Goal: Transaction & Acquisition: Purchase product/service

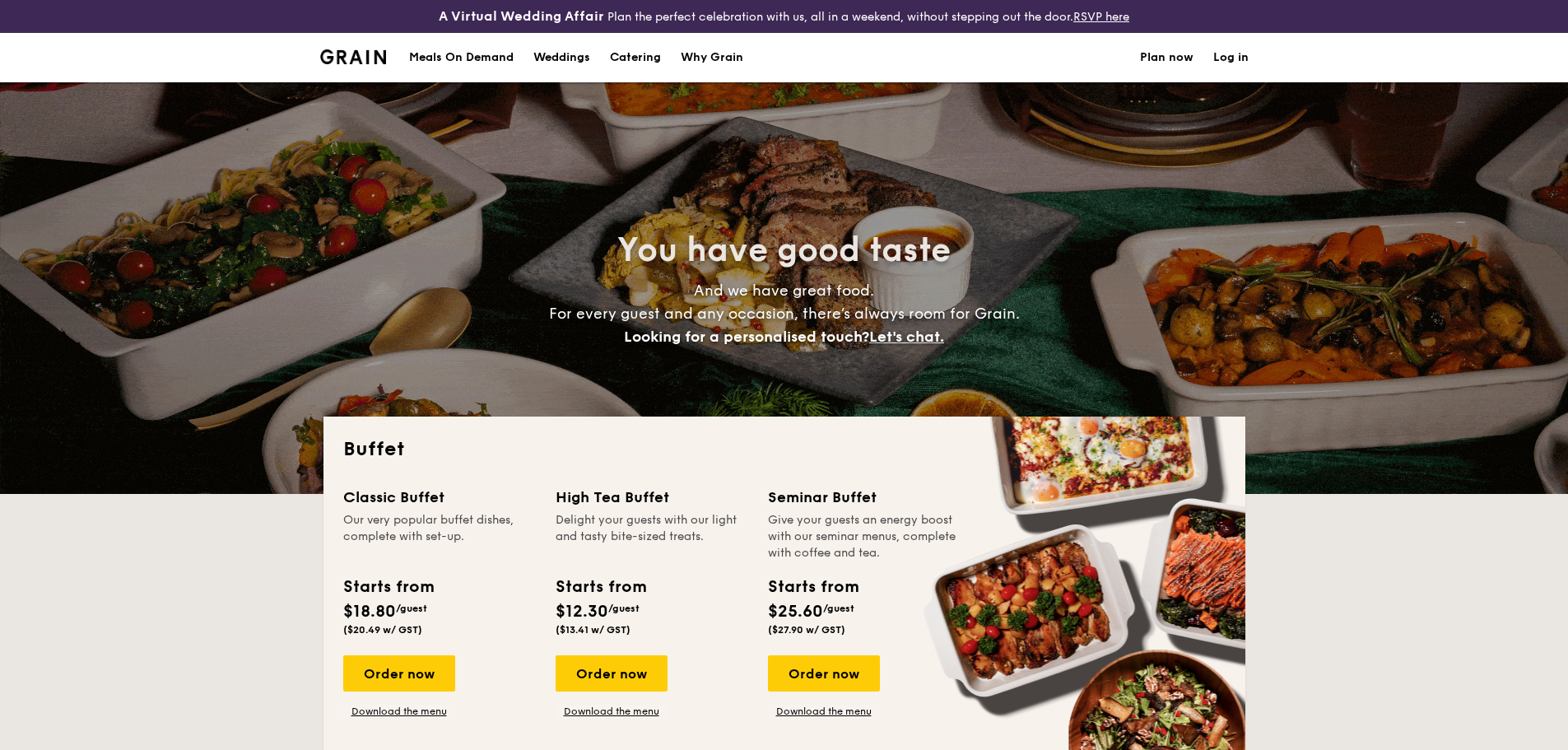
select select
drag, startPoint x: 0, startPoint y: 0, endPoint x: 1307, endPoint y: 133, distance: 1313.7
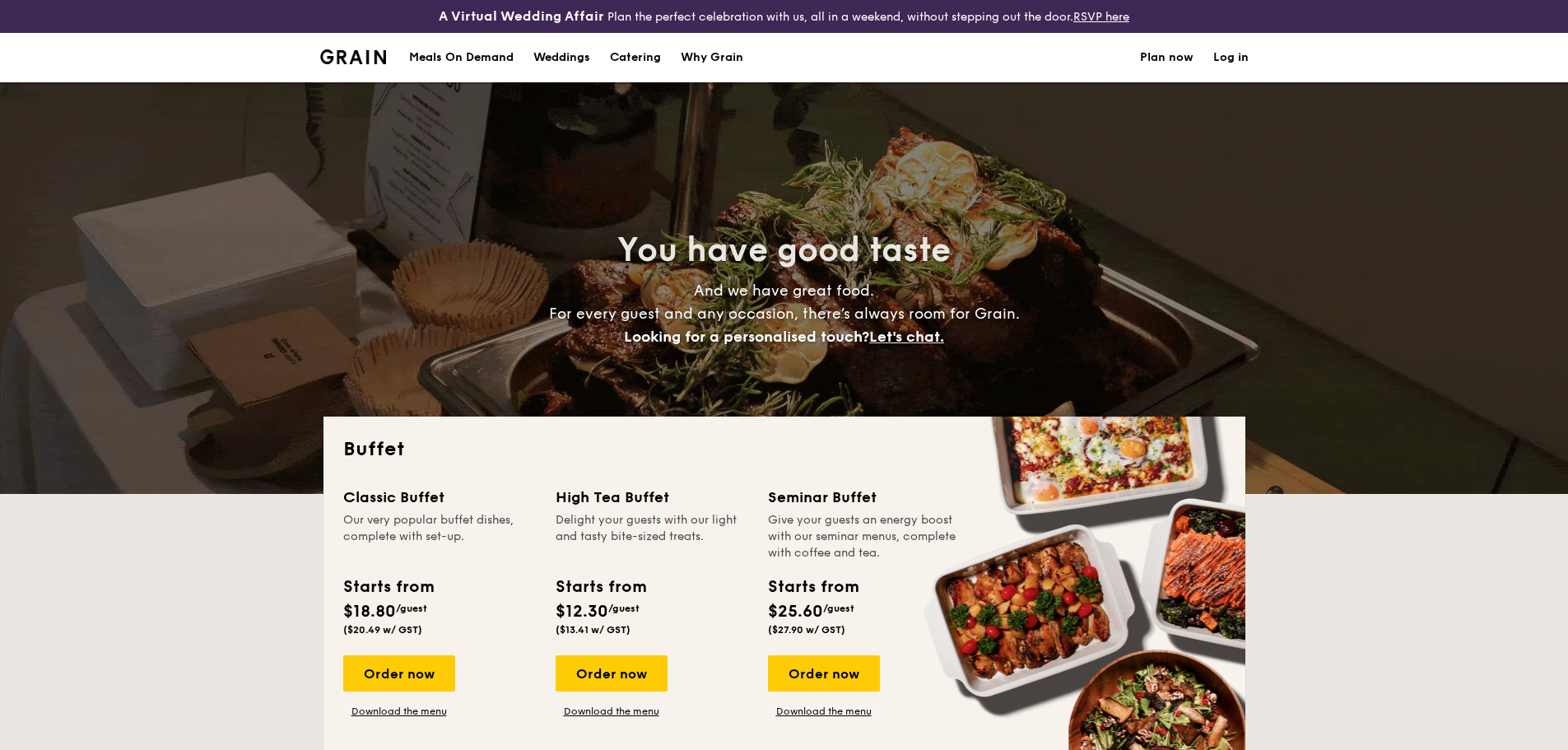
click at [1227, 59] on link "Log in" at bounding box center [1230, 57] width 35 height 49
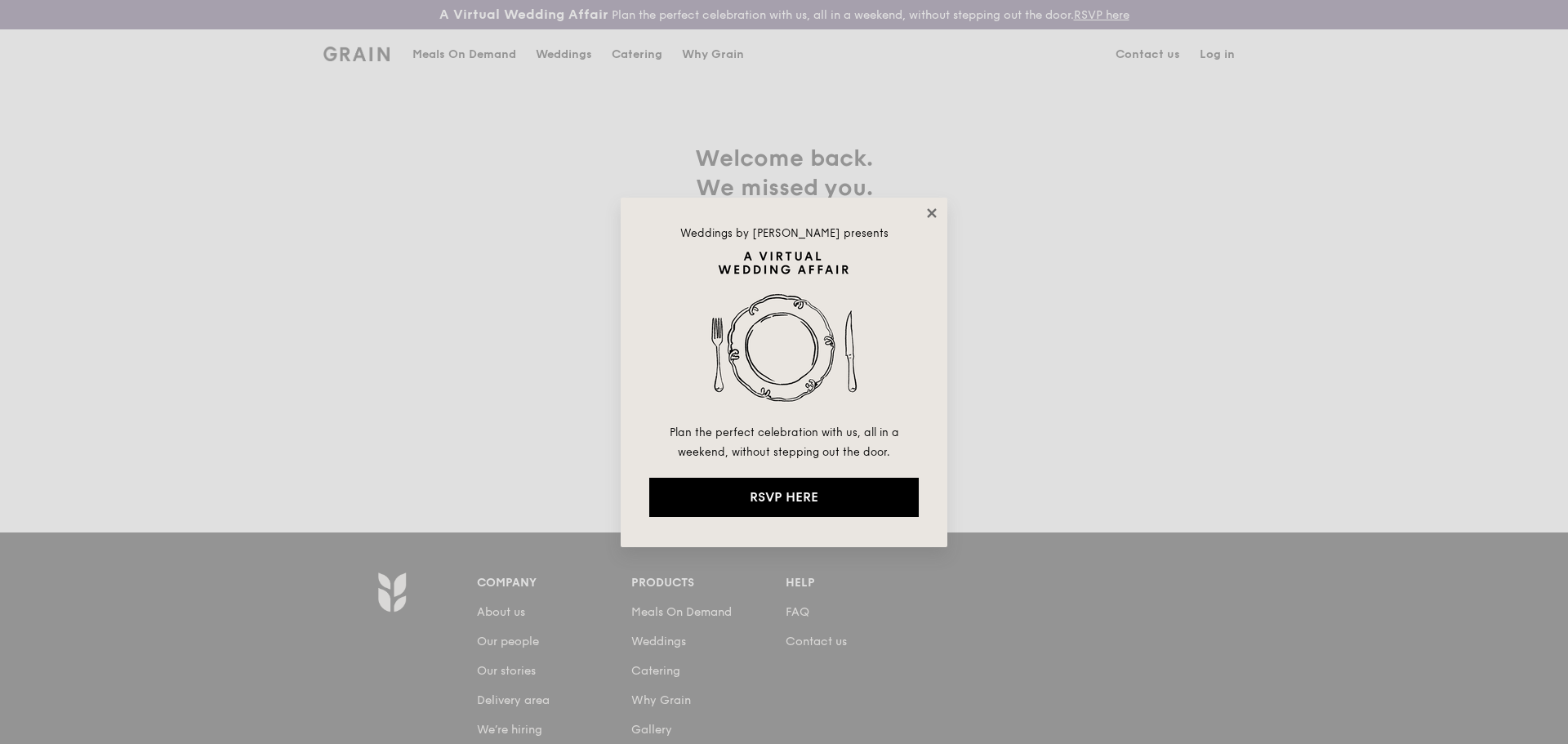
click at [927, 213] on icon at bounding box center [931, 213] width 15 height 15
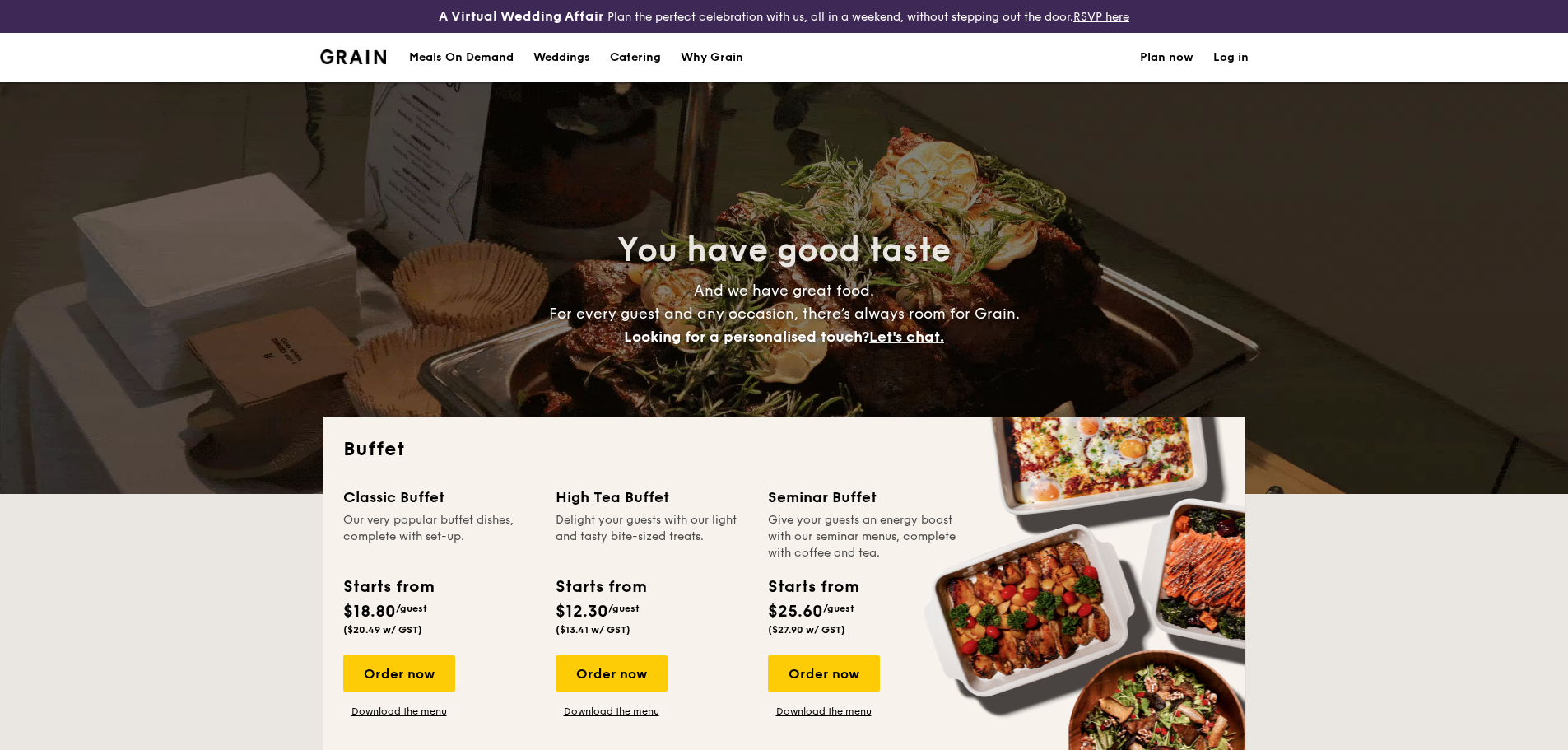
select select
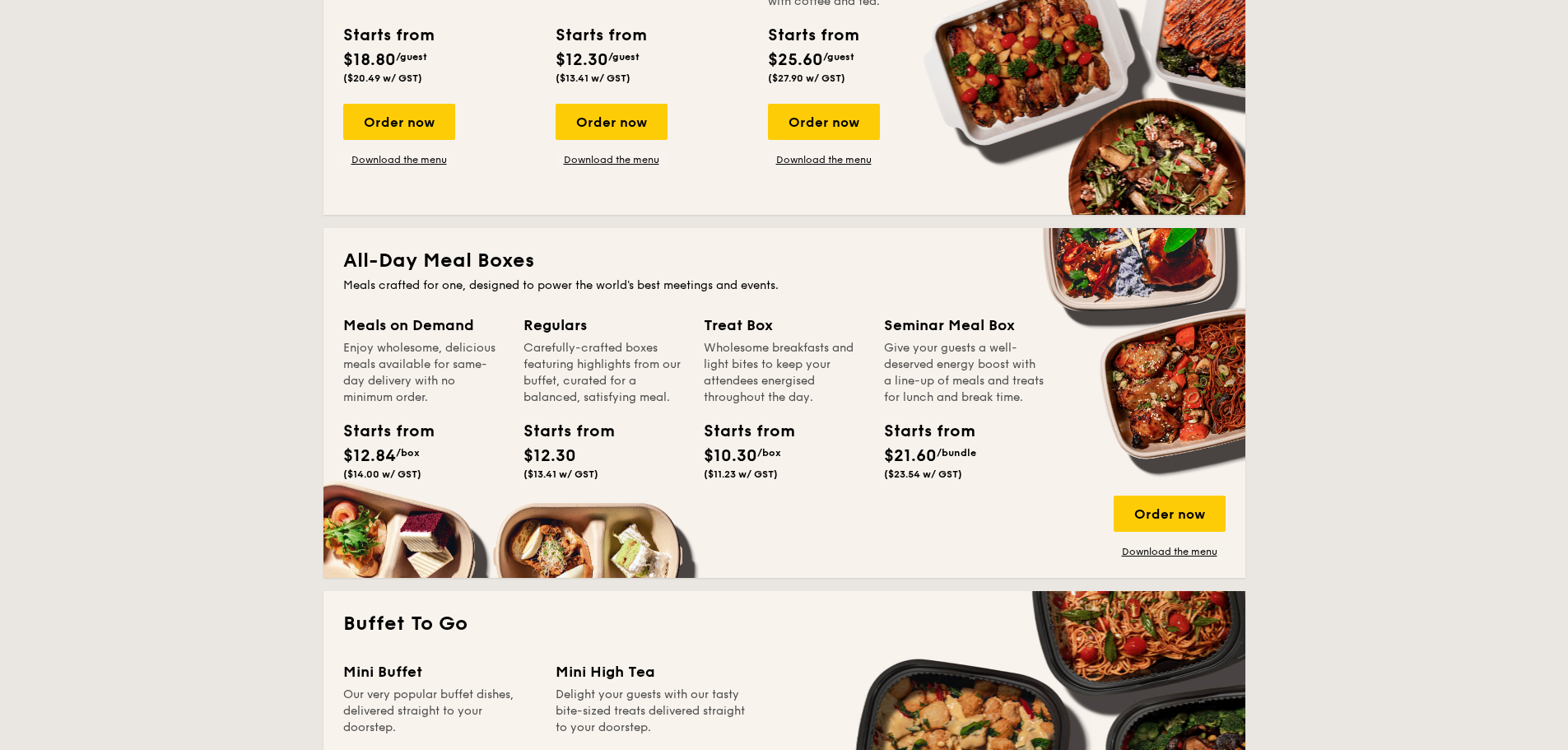
scroll to position [412, 0]
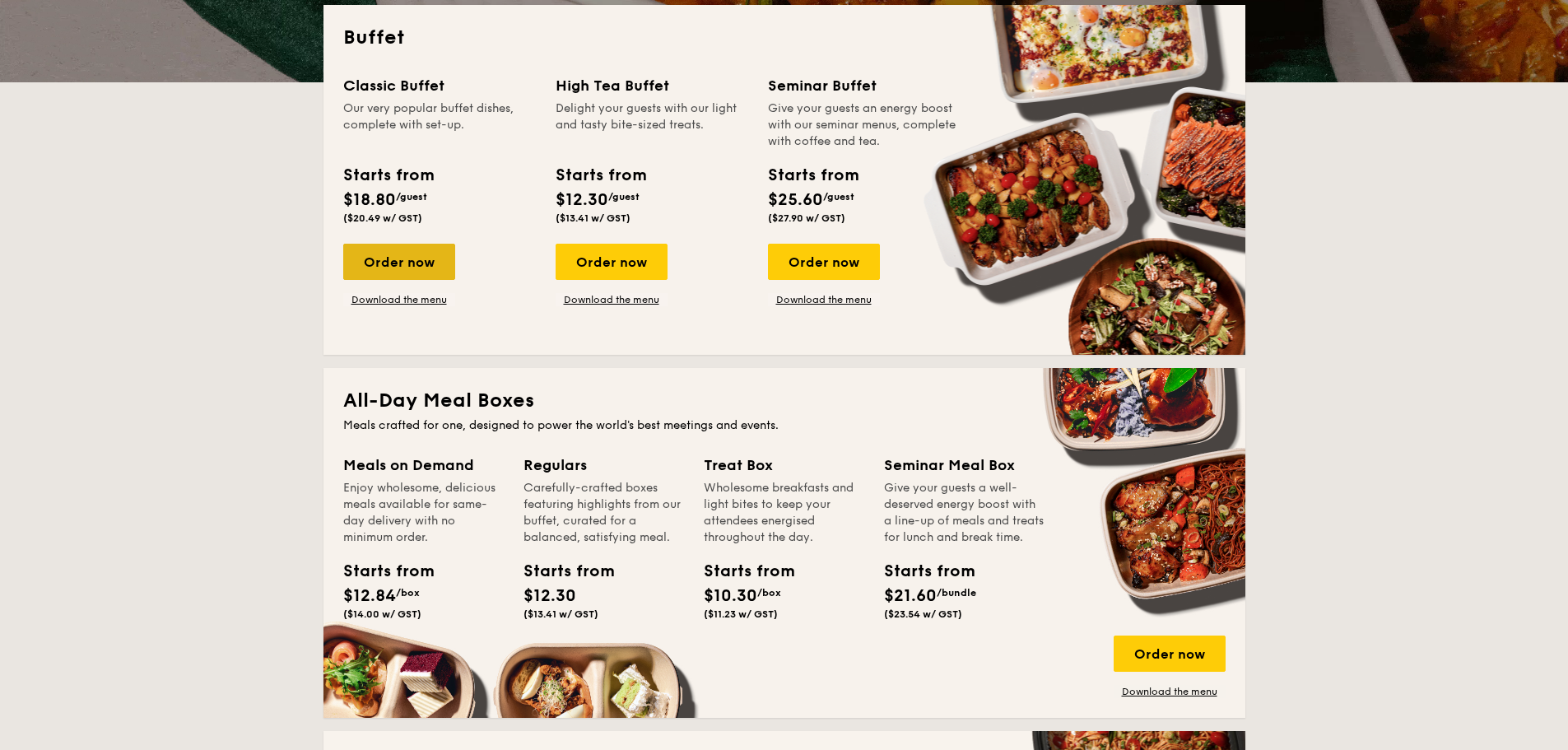
click at [408, 270] on div "Order now" at bounding box center [400, 262] width 112 height 36
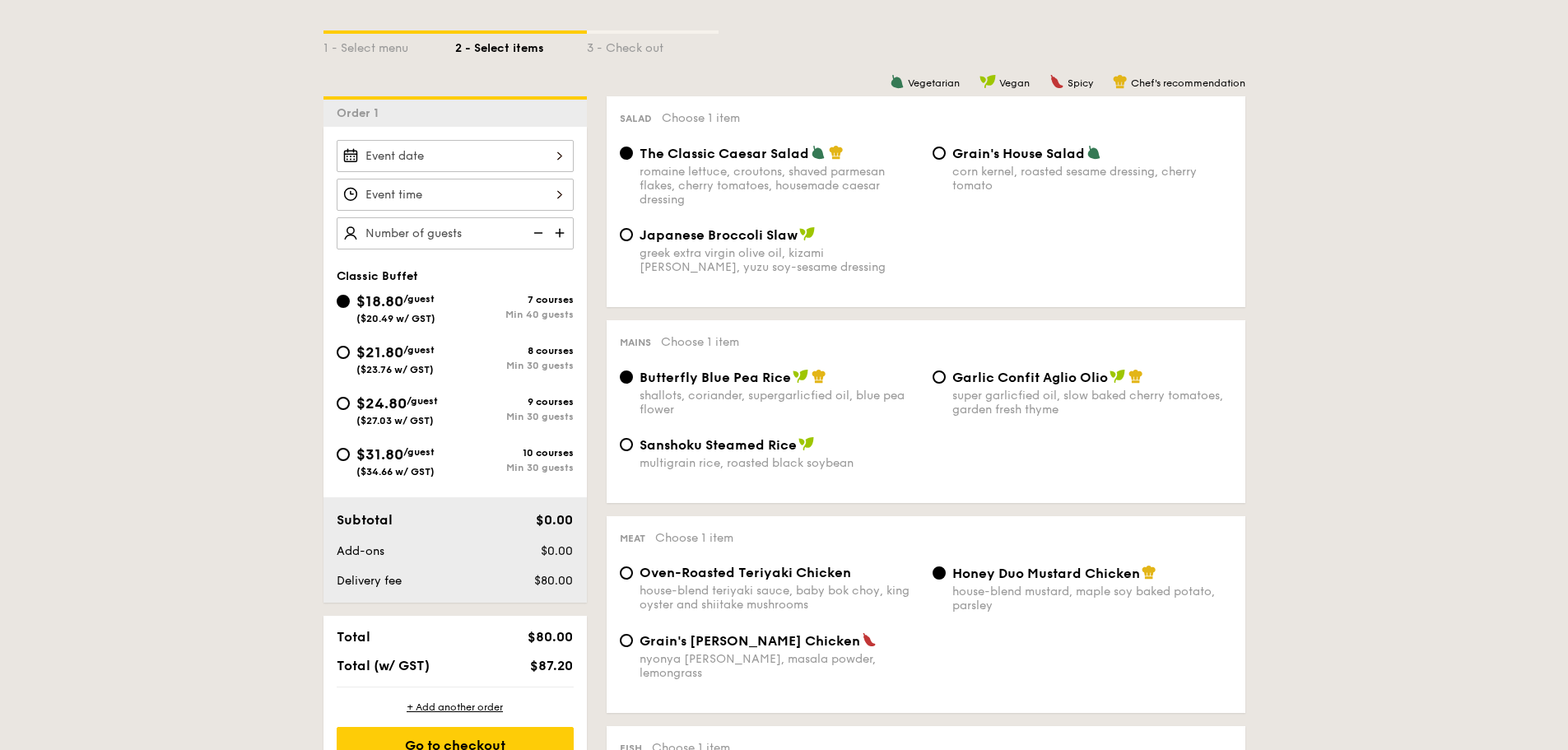
scroll to position [412, 0]
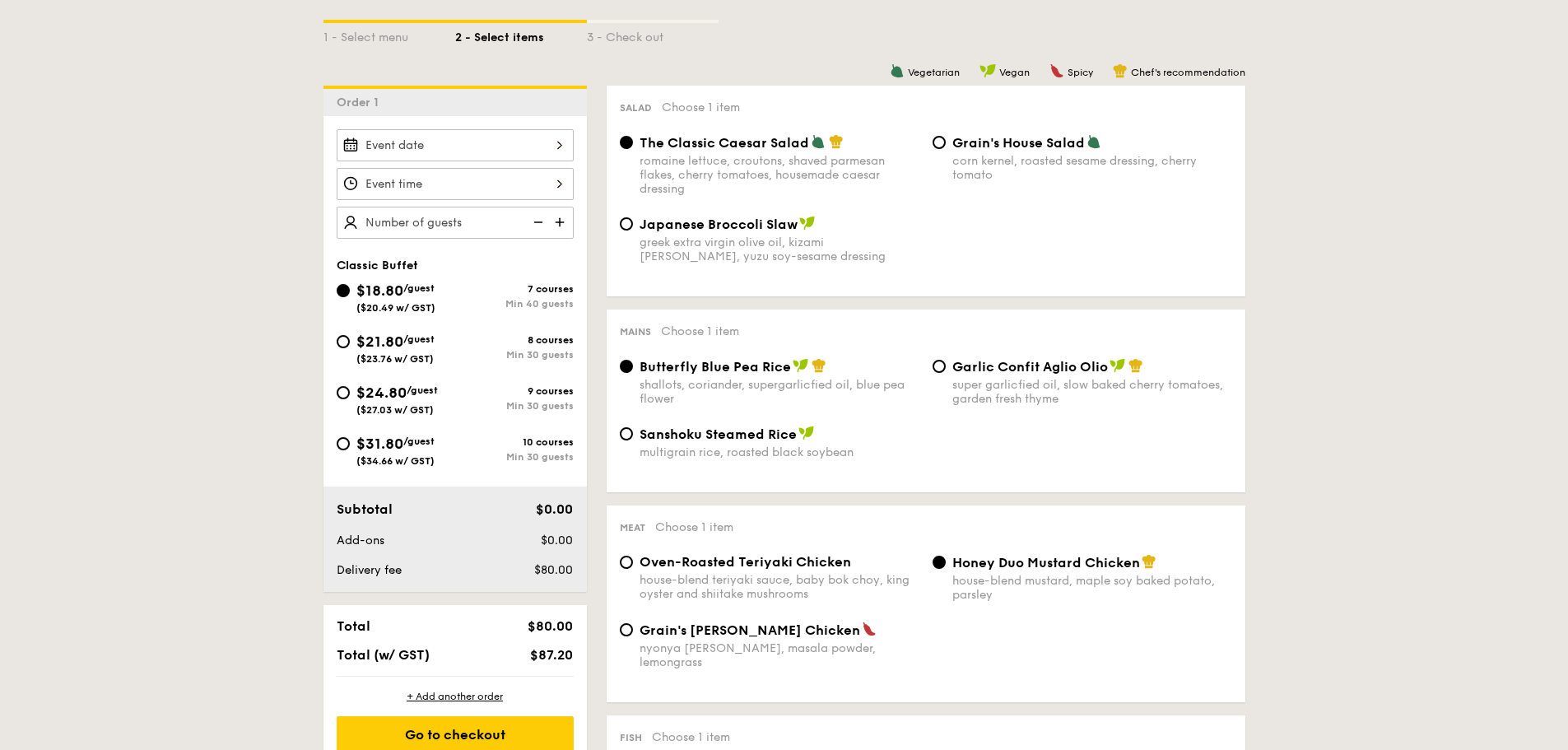
click at [393, 449] on span "$31.80" at bounding box center [380, 443] width 46 height 18
click at [350, 449] on input "$31.80 /guest ($34.66 w/ GST) 10 courses Min 30 guests" at bounding box center [343, 443] width 13 height 13
radio input "true"
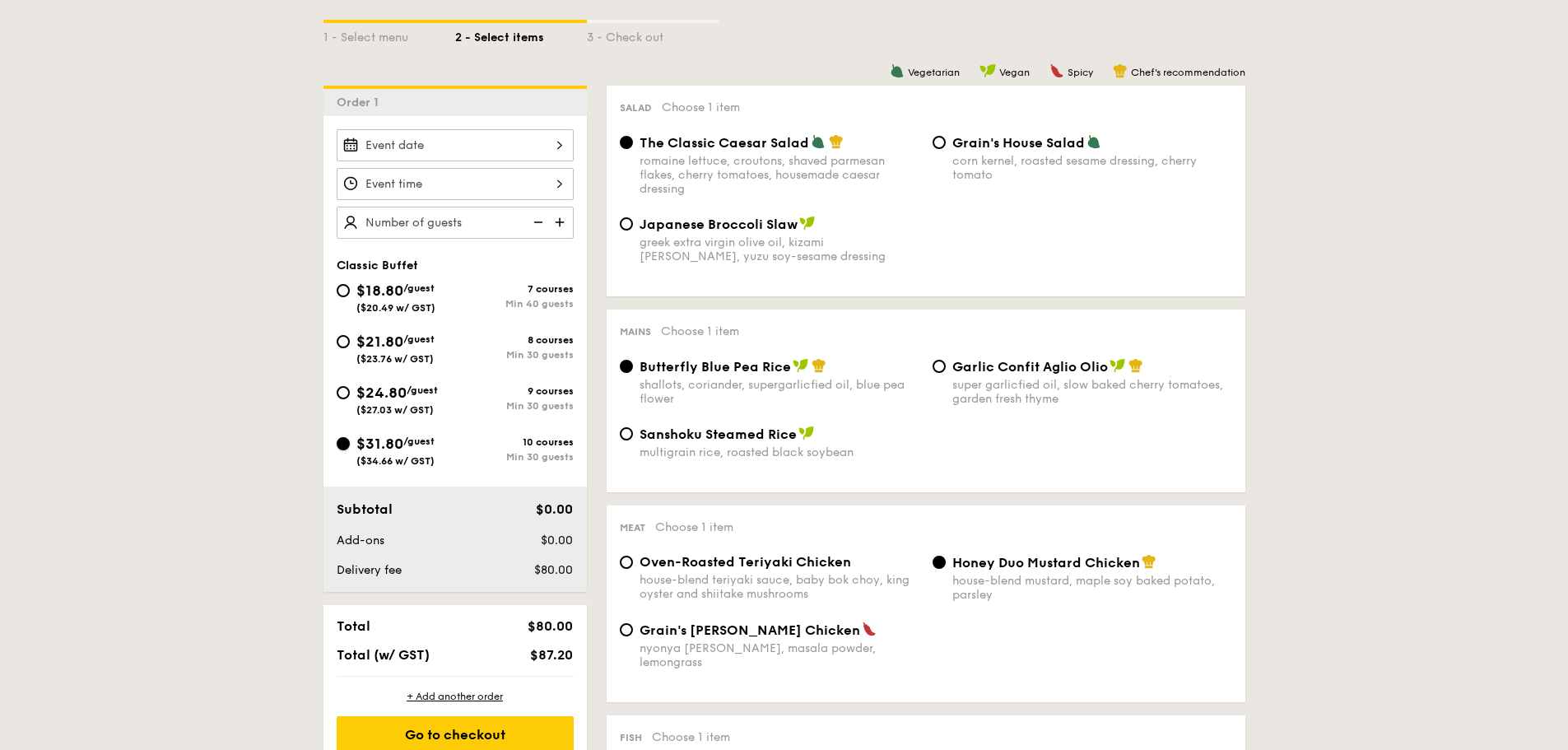
radio input "true"
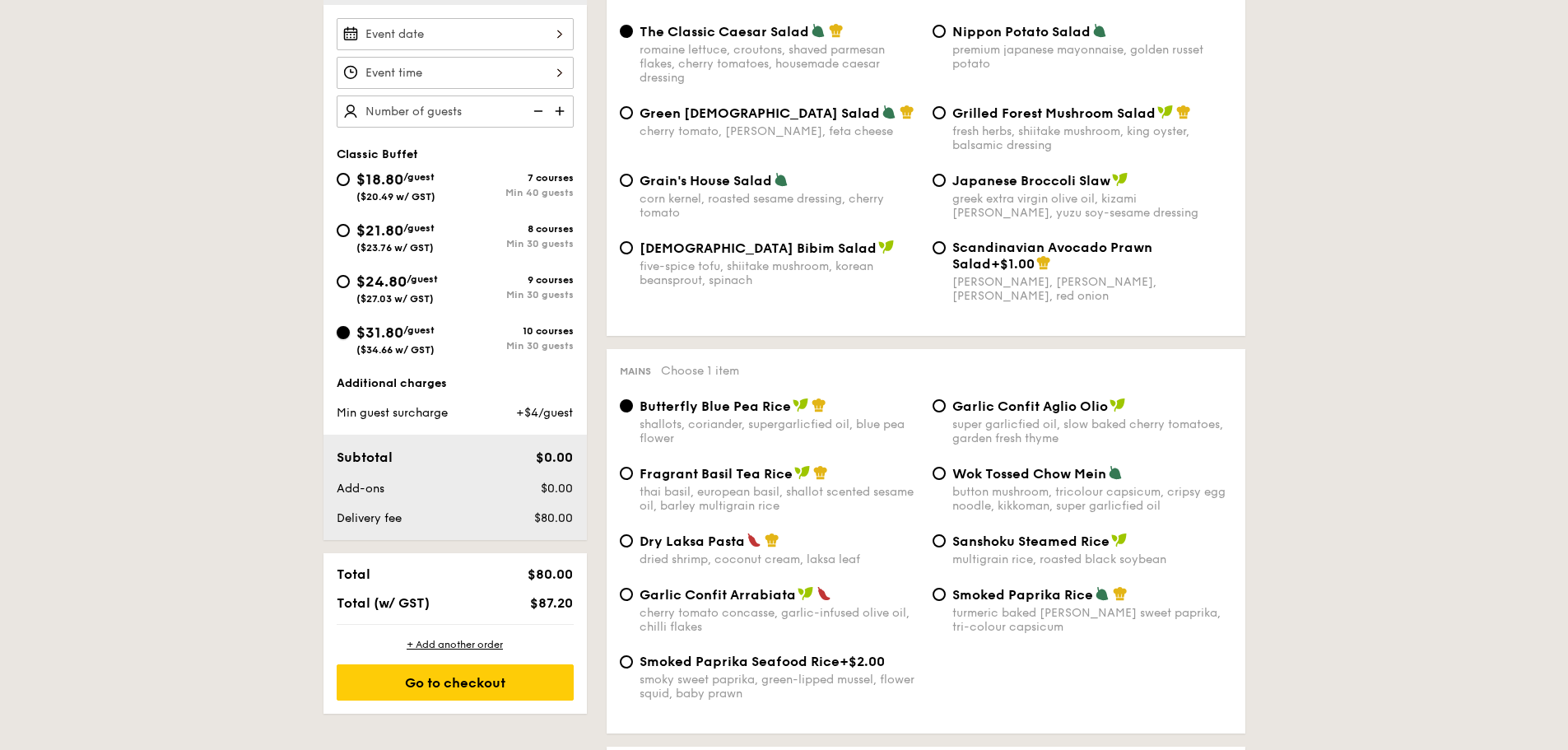
scroll to position [493, 0]
